Goal: Task Accomplishment & Management: Complete application form

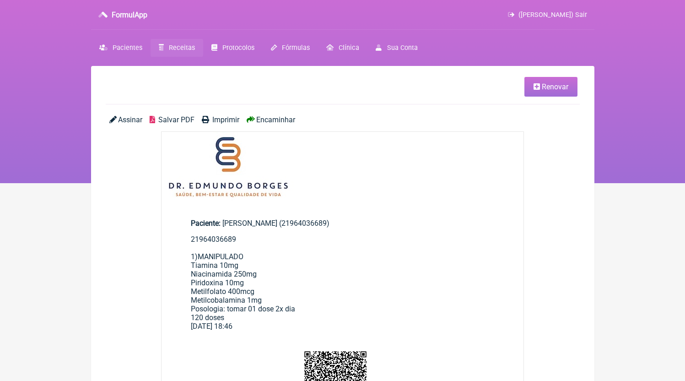
click at [180, 56] on link "Receitas" at bounding box center [177, 48] width 53 height 18
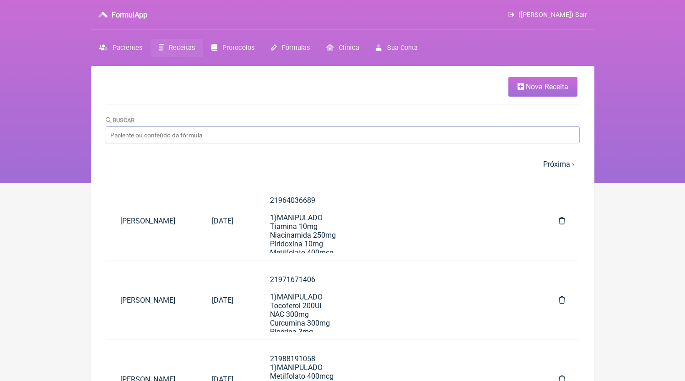
click at [531, 90] on span "Nova Receita" at bounding box center [547, 86] width 43 height 9
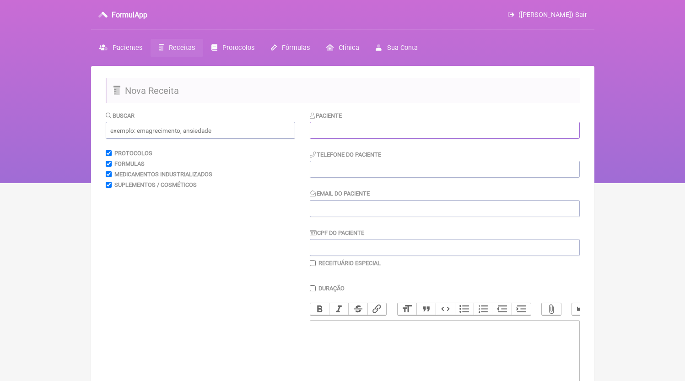
click at [379, 127] on input "text" at bounding box center [445, 130] width 270 height 17
paste input "[PERSON_NAME]"
type input "[PERSON_NAME]"
type input "21964859520"
click at [381, 361] on trix-editor at bounding box center [445, 375] width 270 height 110
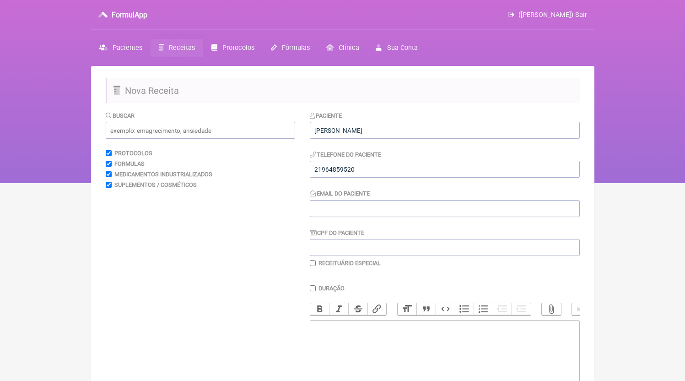
paste trix-editor "<div>21964859520</div>"
type trix-editor "<div>21964859520</div>"
click at [352, 210] on input "Email do Paciente" at bounding box center [445, 208] width 270 height 17
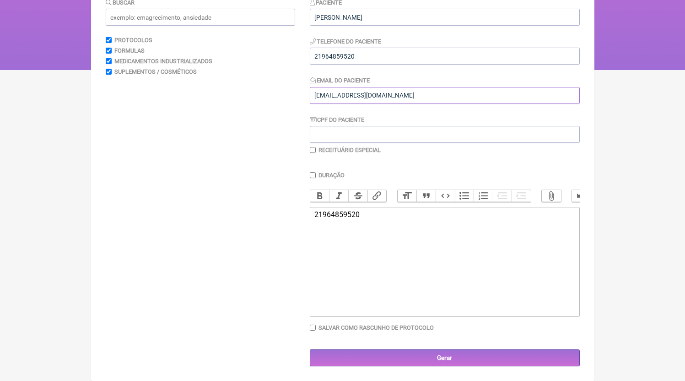
type input "DR.EDMUNDOBORGES@GMAIL.COM"
click at [389, 293] on trix-editor "21964859520" at bounding box center [445, 262] width 270 height 110
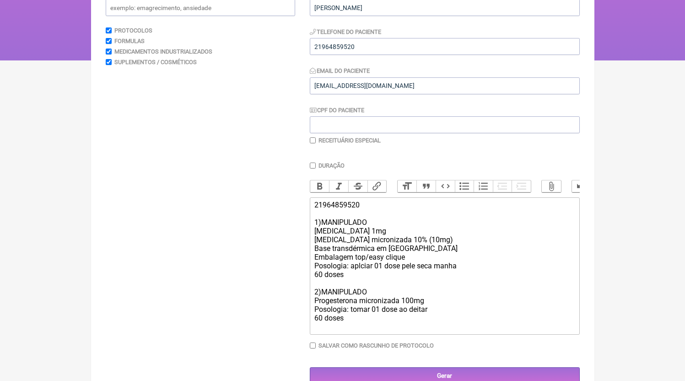
type trix-editor "<div>21964859520<br><br>1)MANIPULADO<br>Estradiol 1mg<br>Testosterona microniza…"
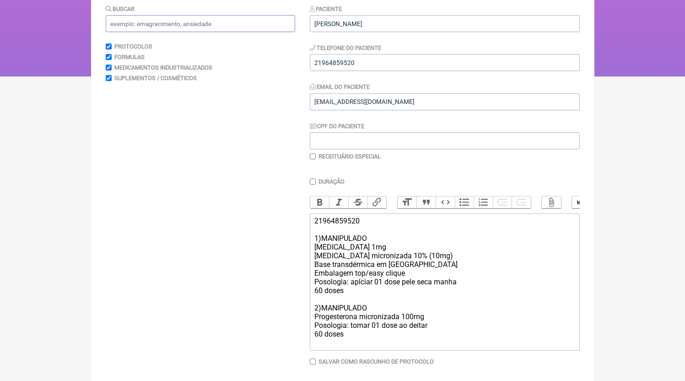
click at [153, 31] on input "text" at bounding box center [200, 23] width 189 height 17
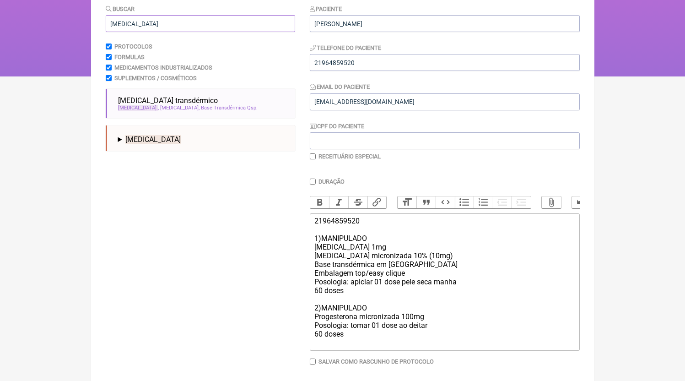
type input "estriol"
click at [181, 144] on summary "Estriol" at bounding box center [203, 139] width 170 height 9
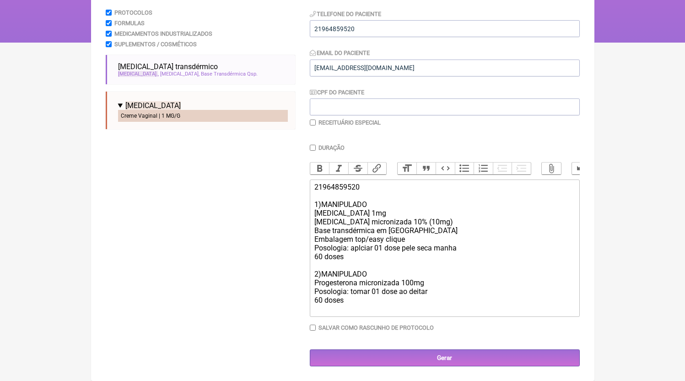
click at [145, 113] on li "Creme Vaginal | 1 MG/G" at bounding box center [203, 116] width 170 height 12
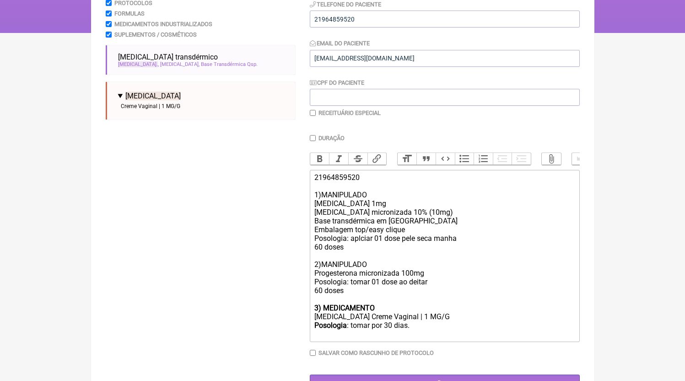
scroll to position [174, 0]
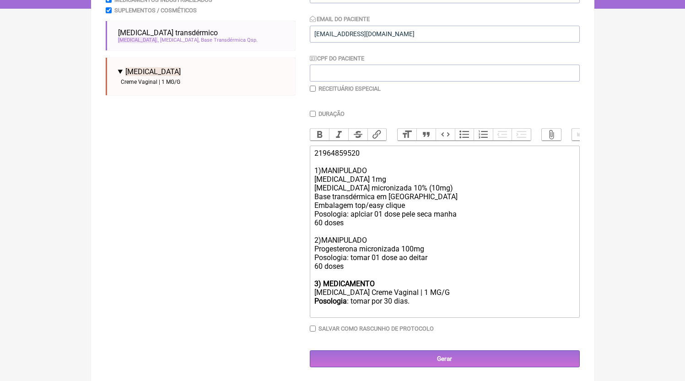
click at [341, 279] on div "21964859520 1)MANIPULADO Estradiol 1mg Testosterona micronizada 10% (10mg) Base…" at bounding box center [444, 214] width 260 height 130
drag, startPoint x: 428, startPoint y: 305, endPoint x: 265, endPoint y: 293, distance: 163.3
click at [265, 293] on form "Buscar estriol Protocolos Formulas Medicamentos Industrializados Suplementos / …" at bounding box center [343, 151] width 474 height 431
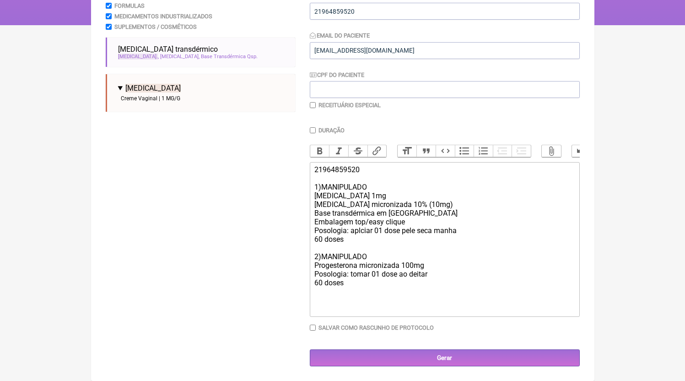
type trix-editor "<div>21964859520<br><br>1)MANIPULADO<br>Estradiol 1mg<br>Testosterona microniza…"
click at [409, 319] on div "Duração Duração de 30 dias Bold Italic Strikethrough Link Heading Quote Code Bu…" at bounding box center [445, 232] width 270 height 211
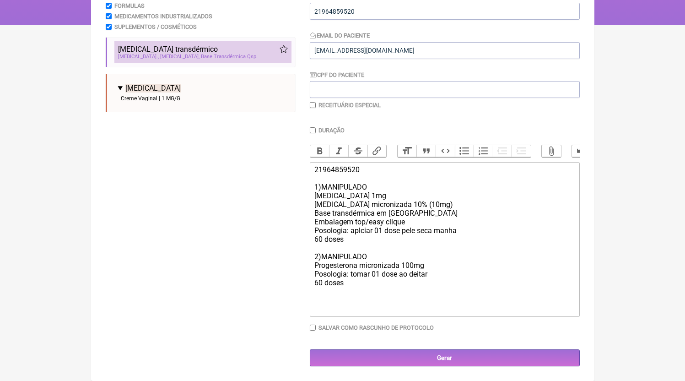
scroll to position [81, 0]
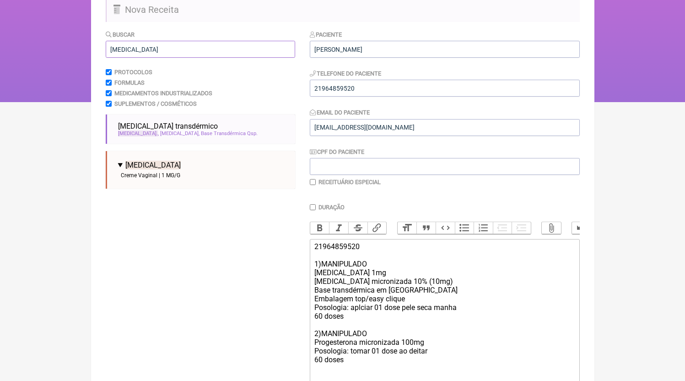
click at [140, 46] on input "estriol" at bounding box center [200, 49] width 189 height 17
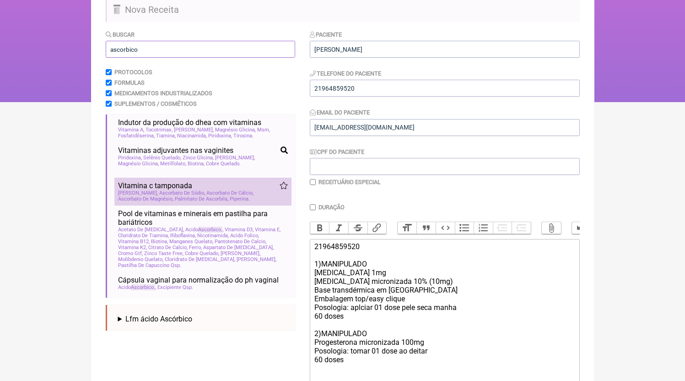
scroll to position [0, 0]
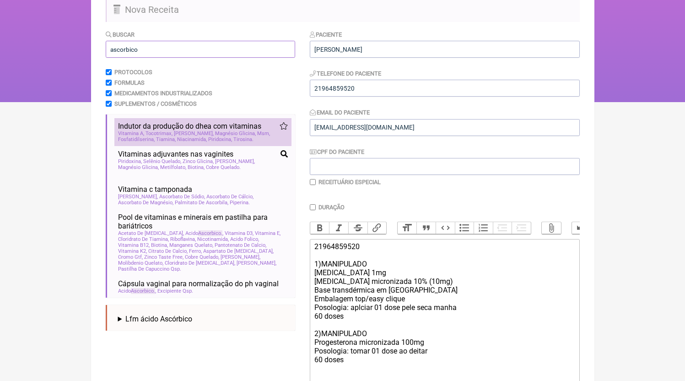
type input "ascorbico"
click at [231, 136] on span "Magnésio Glicina" at bounding box center [235, 133] width 41 height 6
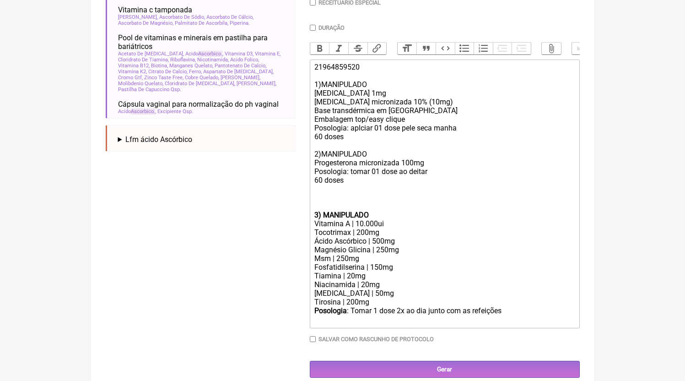
scroll to position [281, 0]
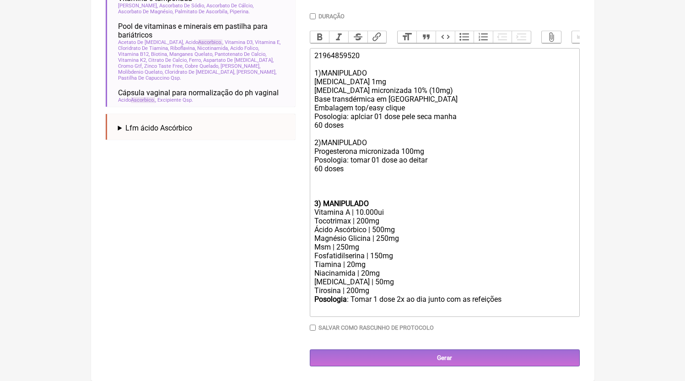
click at [355, 195] on div at bounding box center [444, 190] width 260 height 17
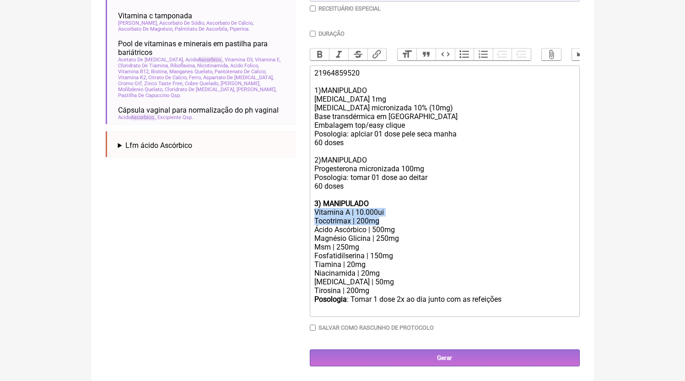
drag, startPoint x: 389, startPoint y: 221, endPoint x: 306, endPoint y: 217, distance: 83.4
click at [306, 217] on form "Buscar ascorbico Protocolos Formulas Medicamentos Industrializados Suplementos …" at bounding box center [343, 111] width 474 height 510
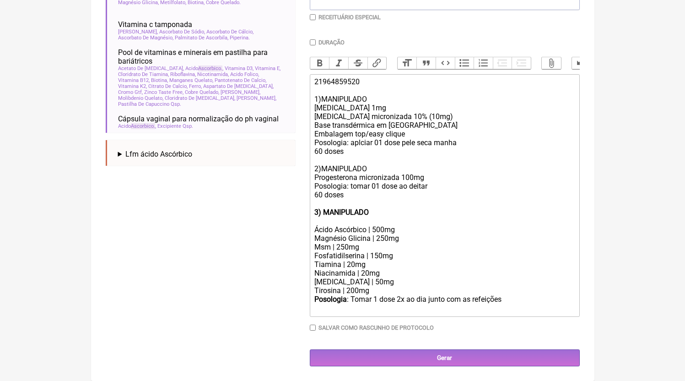
scroll to position [246, 0]
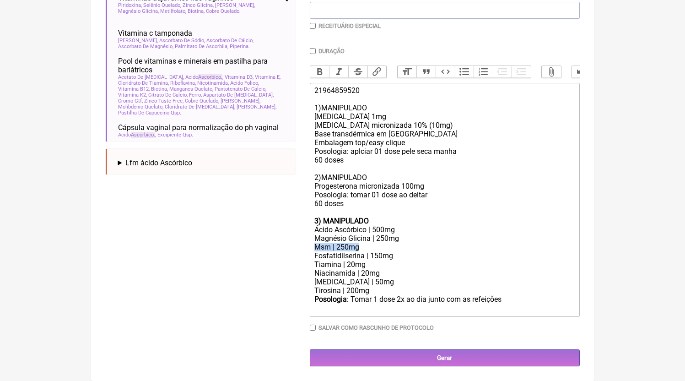
drag, startPoint x: 371, startPoint y: 247, endPoint x: 272, endPoint y: 249, distance: 99.3
click at [272, 249] on form "Buscar ascorbico Protocolos Formulas Medicamentos Industrializados Suplementos …" at bounding box center [343, 120] width 474 height 492
drag, startPoint x: 383, startPoint y: 261, endPoint x: 320, endPoint y: 237, distance: 67.6
click at [320, 237] on trix-editor "21964859520 1)MANIPULADO Estradiol 1mg Testosterona micronizada 10% (10mg) Base…" at bounding box center [445, 200] width 270 height 234
click at [325, 238] on div "Magnésio Glicina | 250mg" at bounding box center [444, 238] width 260 height 9
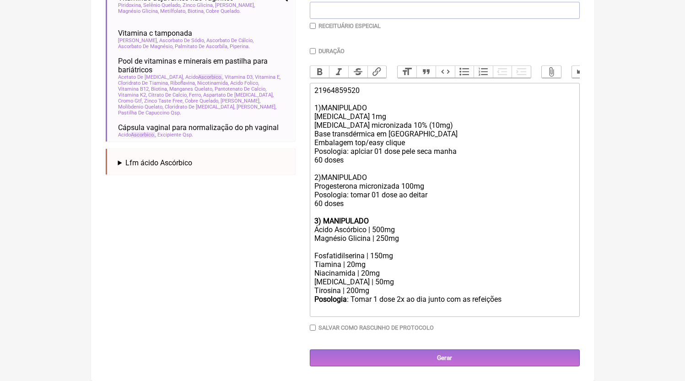
click at [326, 245] on div at bounding box center [444, 247] width 260 height 9
drag, startPoint x: 432, startPoint y: 239, endPoint x: 296, endPoint y: 241, distance: 135.9
click at [296, 241] on form "Buscar ascorbico Protocolos Formulas Medicamentos Industrializados Suplementos …" at bounding box center [343, 120] width 474 height 492
click at [328, 243] on div "Magnésio Glicina | 250mg" at bounding box center [444, 238] width 260 height 9
click at [329, 244] on div at bounding box center [444, 247] width 260 height 9
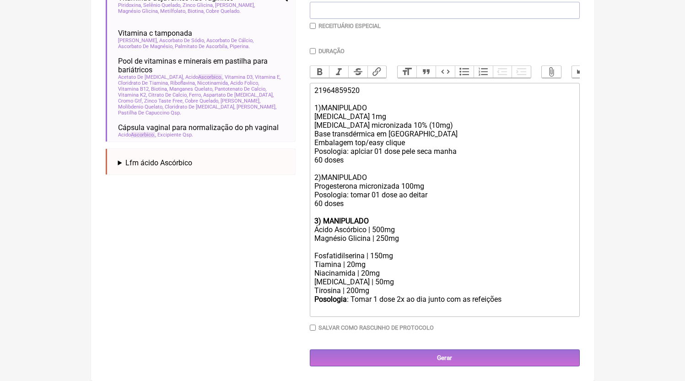
scroll to position [237, 0]
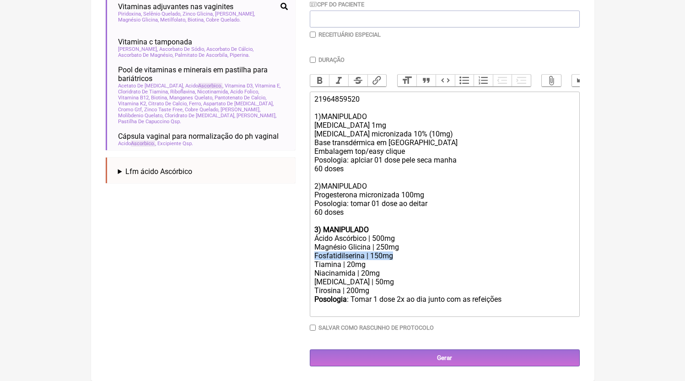
drag, startPoint x: 392, startPoint y: 258, endPoint x: 309, endPoint y: 256, distance: 83.3
click at [309, 256] on form "Buscar ascorbico Protocolos Formulas Medicamentos Industrializados Suplementos …" at bounding box center [343, 124] width 474 height 484
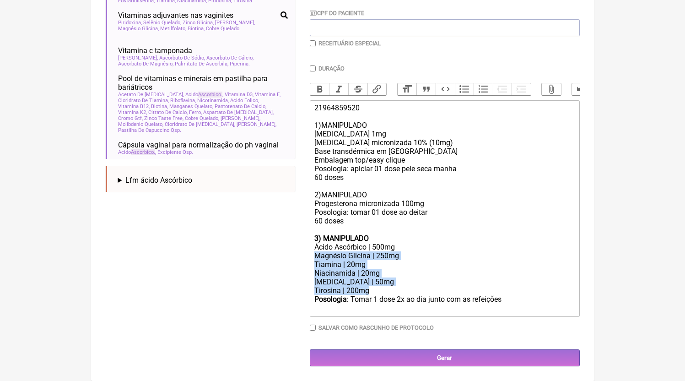
drag, startPoint x: 397, startPoint y: 293, endPoint x: 304, endPoint y: 257, distance: 99.7
click at [304, 257] on form "Buscar ascorbico Protocolos Formulas Medicamentos Industrializados Suplementos …" at bounding box center [343, 128] width 474 height 475
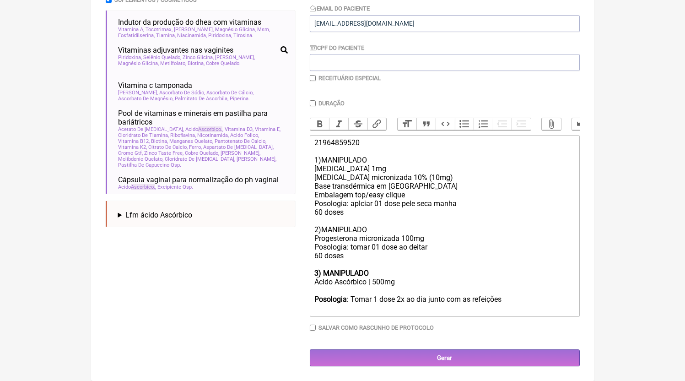
scroll to position [185, 0]
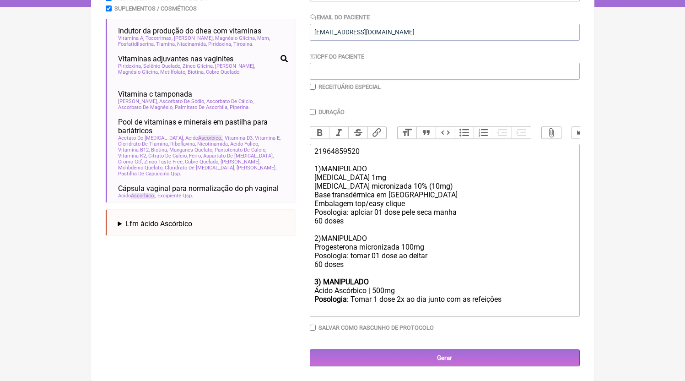
click at [398, 311] on div "Posologia : Tomar 1 dose 2x ao dia junto com as refeições ㅤ" at bounding box center [444, 304] width 260 height 18
type trix-editor "<div>21964859520<br><br>1)MANIPULADO<br>Estradiol 1mg<br>Testosterona microniza…"
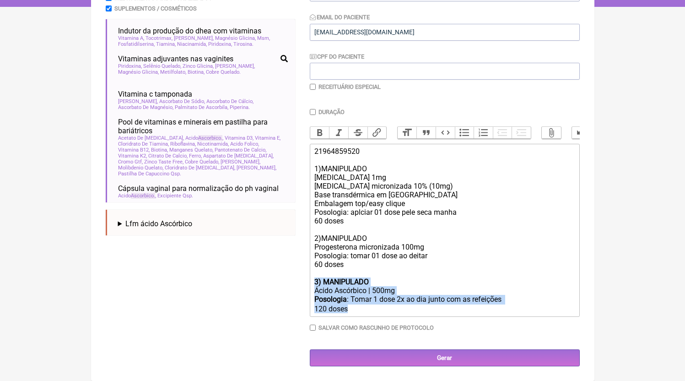
drag, startPoint x: 387, startPoint y: 310, endPoint x: 296, endPoint y: 280, distance: 95.9
click at [296, 280] on form "Buscar ascorbico Protocolos Formulas Medicamentos Industrializados Suplementos …" at bounding box center [343, 151] width 474 height 432
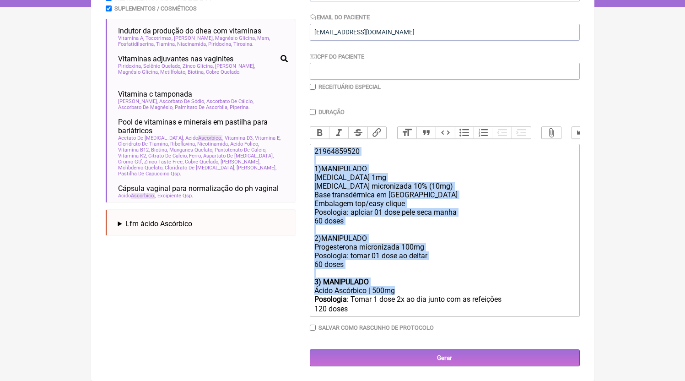
copy trix-editor "21964859520 1)MANIPULADO Estradiol 1mg Testosterona micronizada 10% (10mg) Base…"
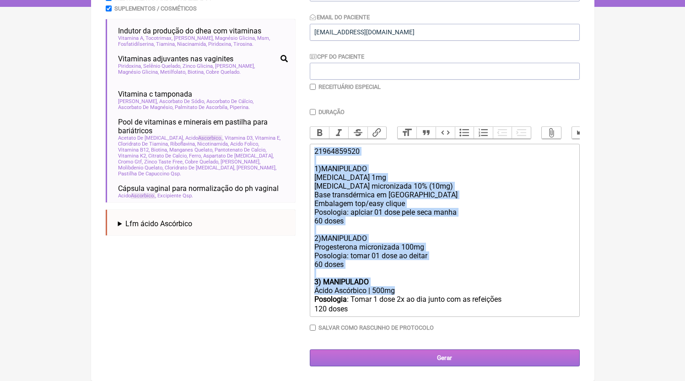
click at [403, 352] on input "Gerar" at bounding box center [445, 357] width 270 height 17
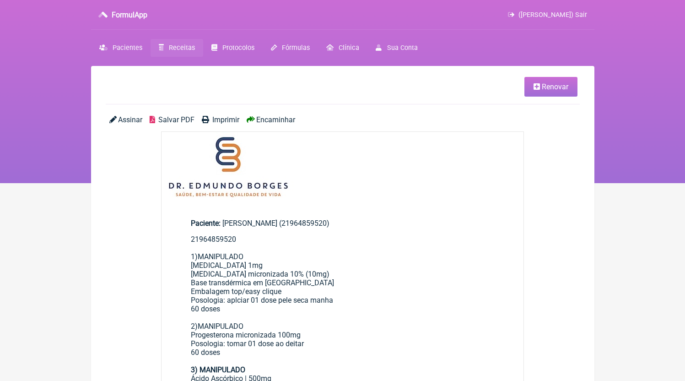
click at [181, 43] on link "Receitas" at bounding box center [177, 48] width 53 height 18
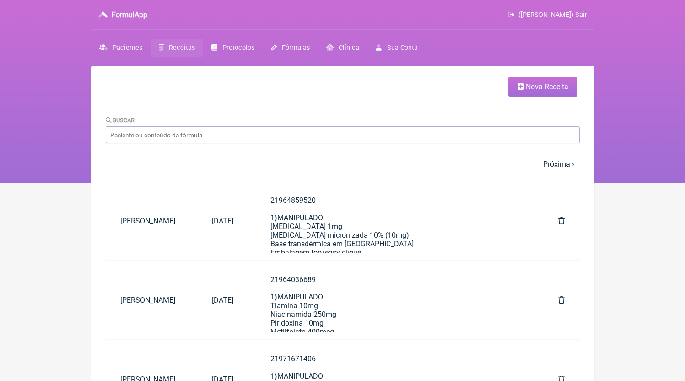
click at [527, 92] on link "Nova Receita" at bounding box center [542, 87] width 69 height 20
